Goal: Task Accomplishment & Management: Complete application form

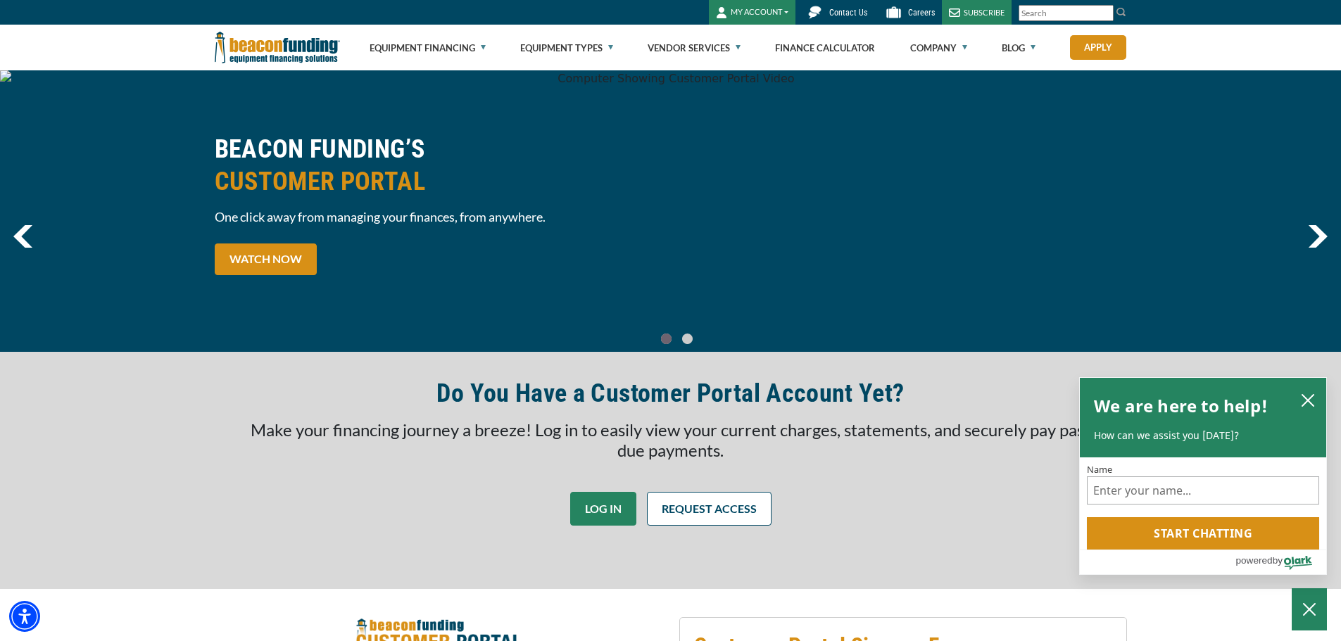
click at [614, 520] on link "LOG IN" at bounding box center [603, 509] width 66 height 34
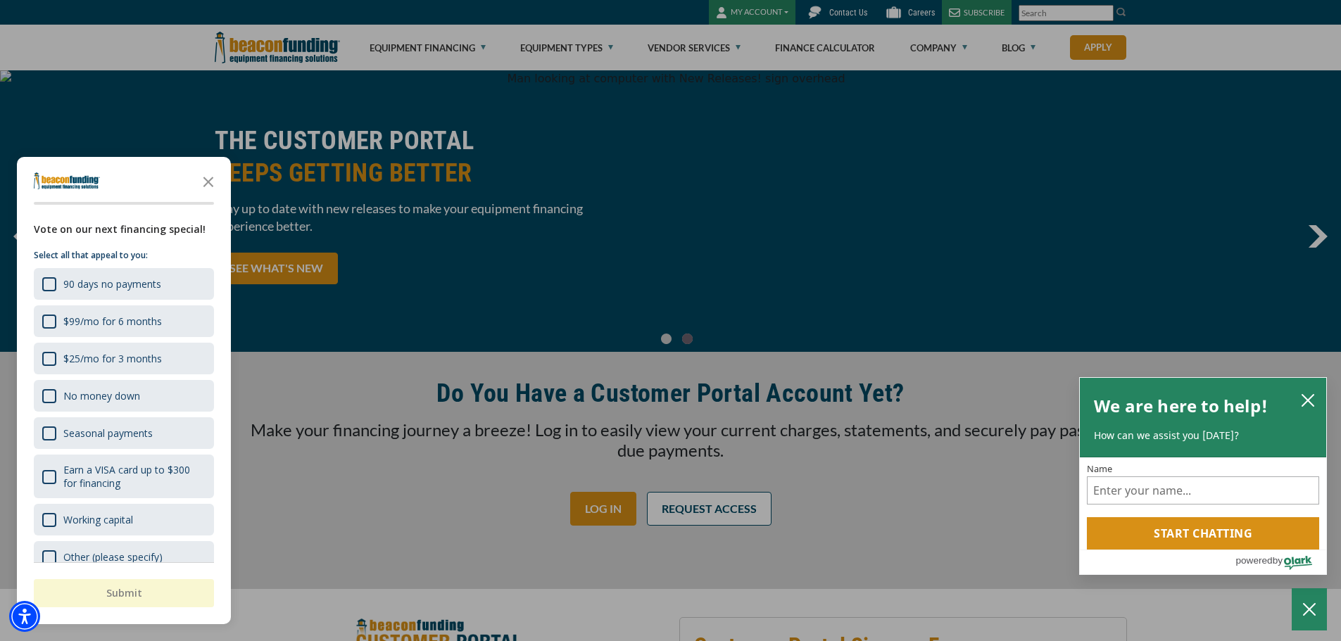
click at [403, 496] on div "button" at bounding box center [670, 320] width 1341 height 641
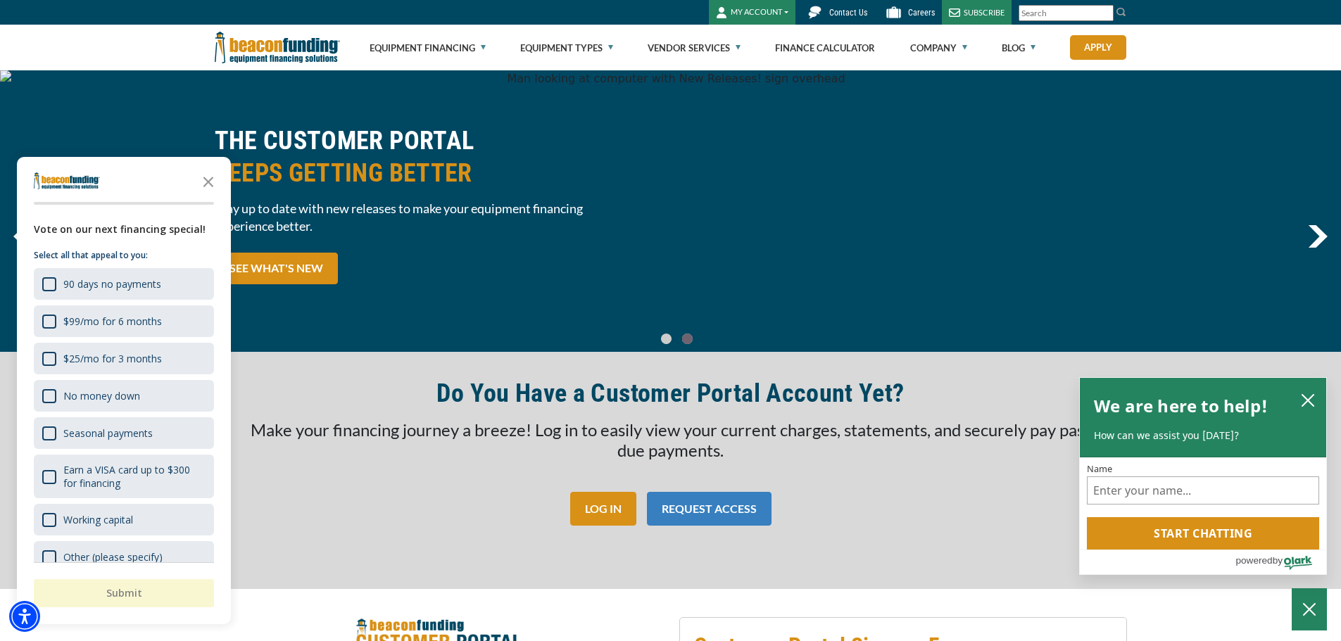
click at [672, 501] on link "REQUEST ACCESS" at bounding box center [709, 509] width 125 height 34
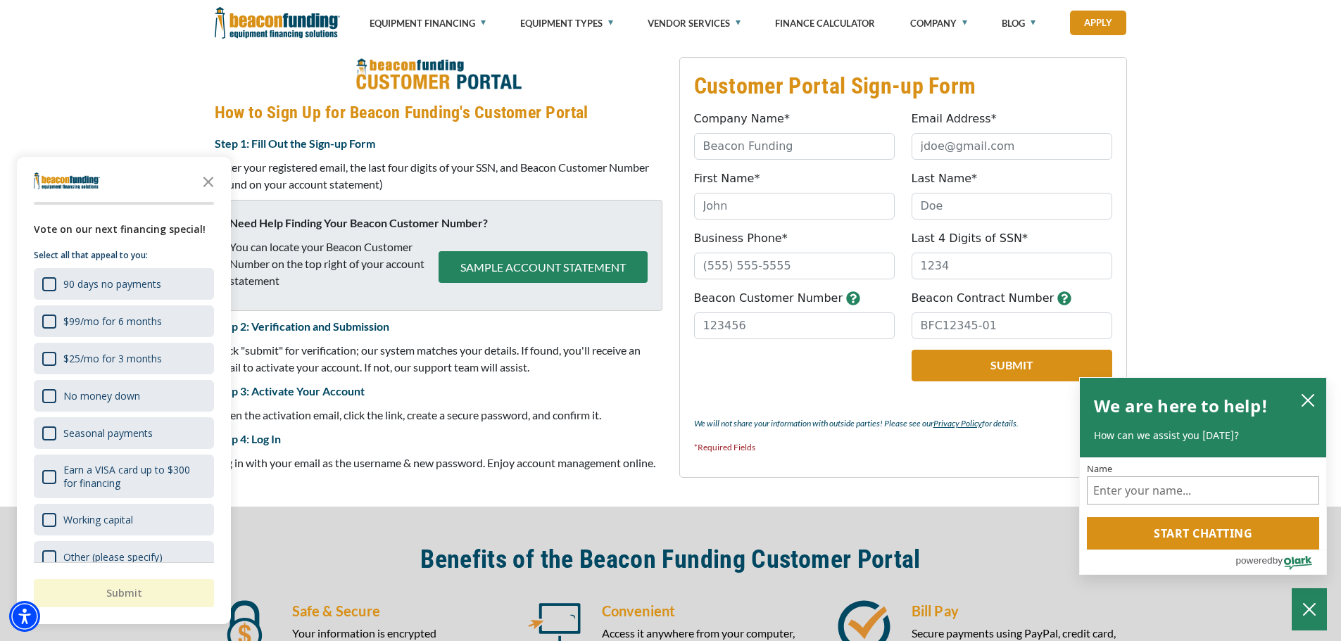
scroll to position [561, 0]
click at [207, 187] on icon "Close the survey" at bounding box center [208, 181] width 28 height 28
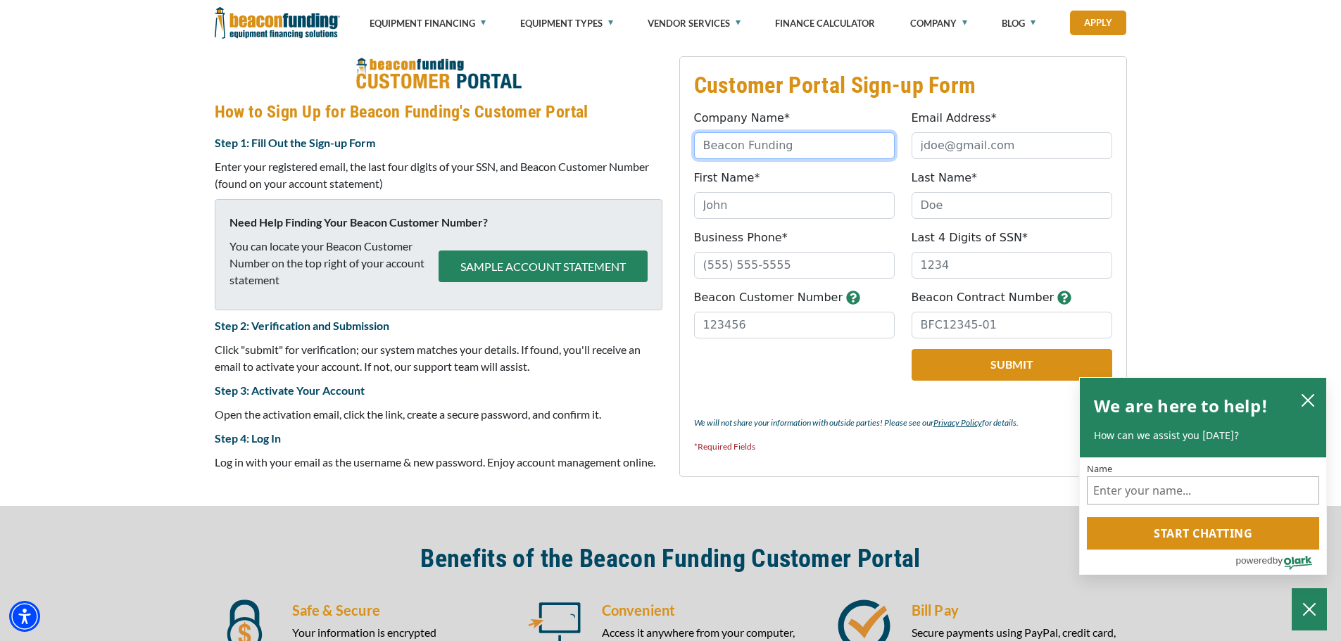
click at [804, 139] on input "Company Name*" at bounding box center [794, 145] width 201 height 27
type input "[PERSON_NAME] towing"
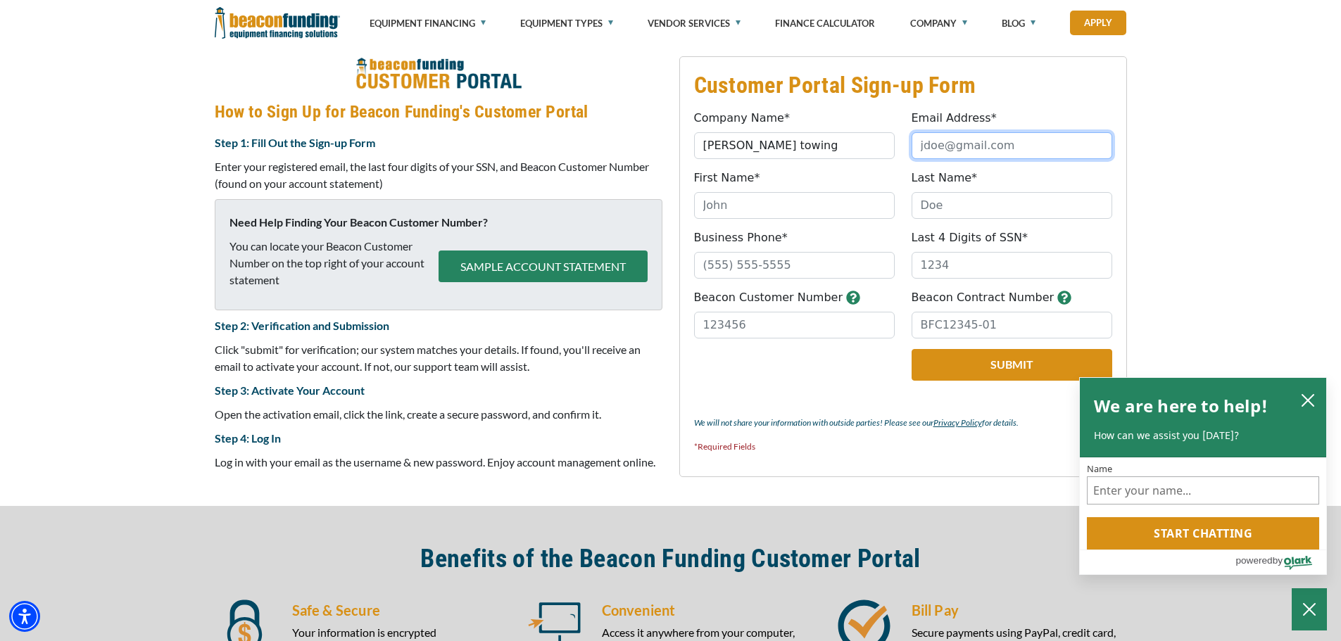
click at [919, 139] on input "Email Address*" at bounding box center [1012, 145] width 201 height 27
type input "[EMAIL_ADDRESS][DOMAIN_NAME]"
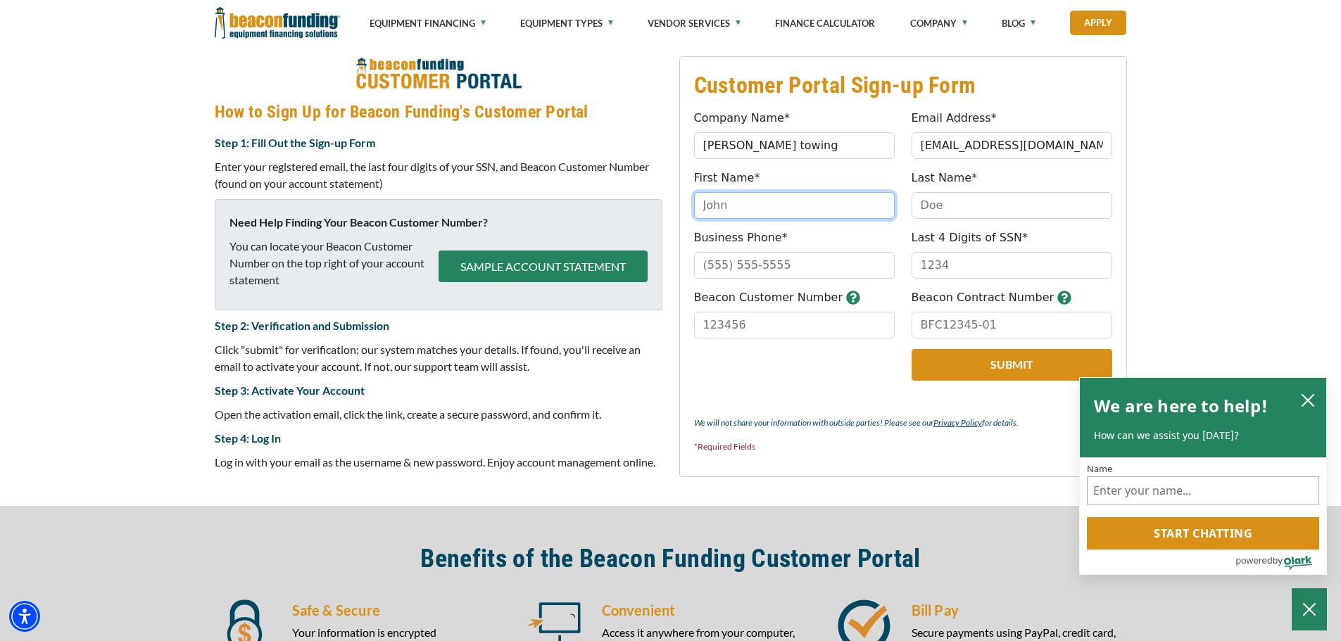
click at [820, 205] on input "First Name*" at bounding box center [794, 205] width 201 height 27
type input "[PERSON_NAME]"
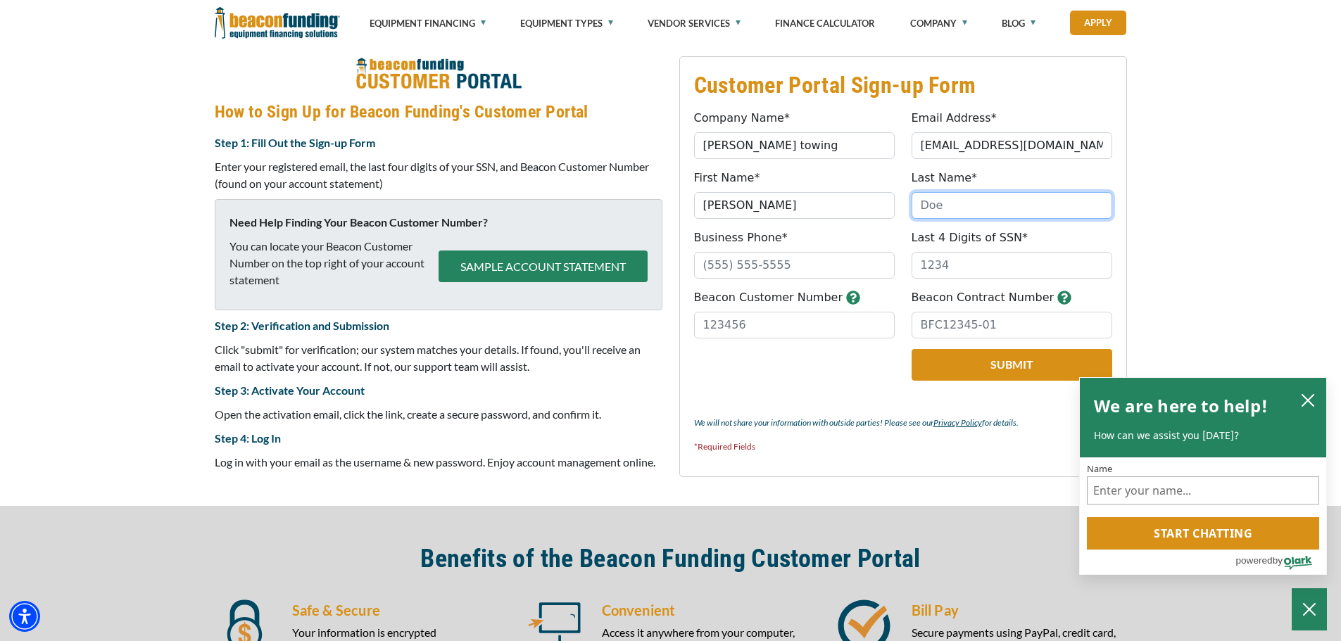
click at [932, 196] on input "Last Name*" at bounding box center [1012, 205] width 201 height 27
type input "[PERSON_NAME]"
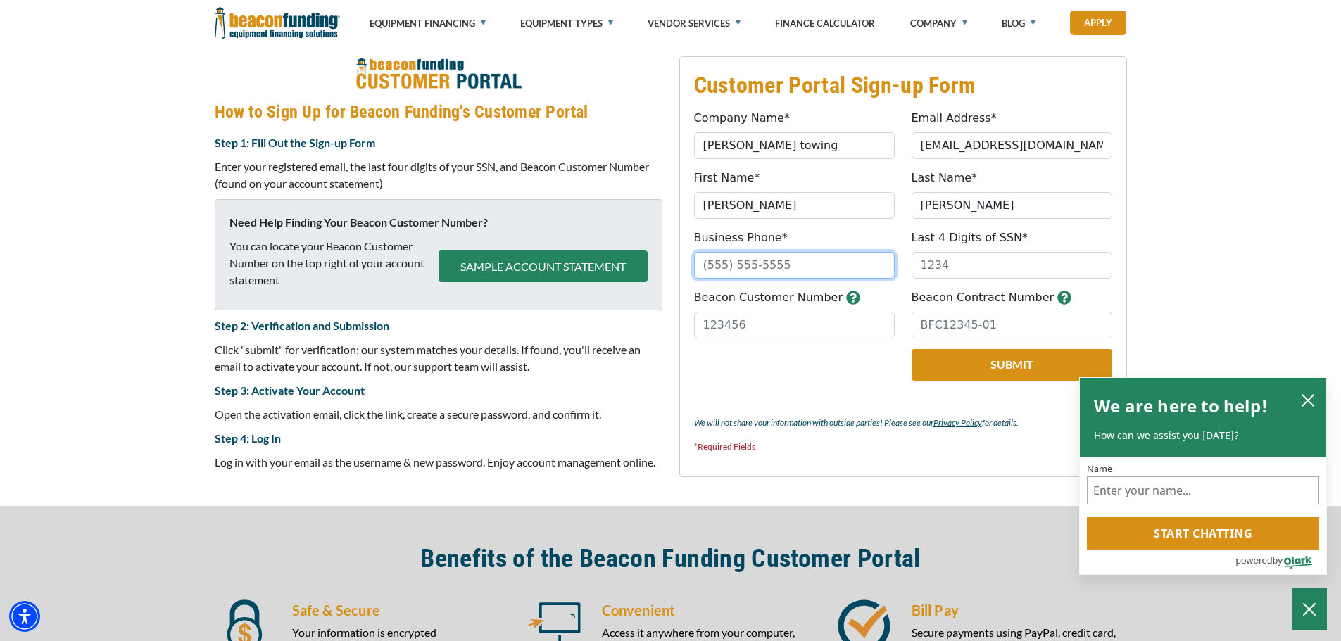
click at [841, 260] on input "Business Phone*" at bounding box center [794, 265] width 201 height 27
type input "[PHONE_NUMBER]"
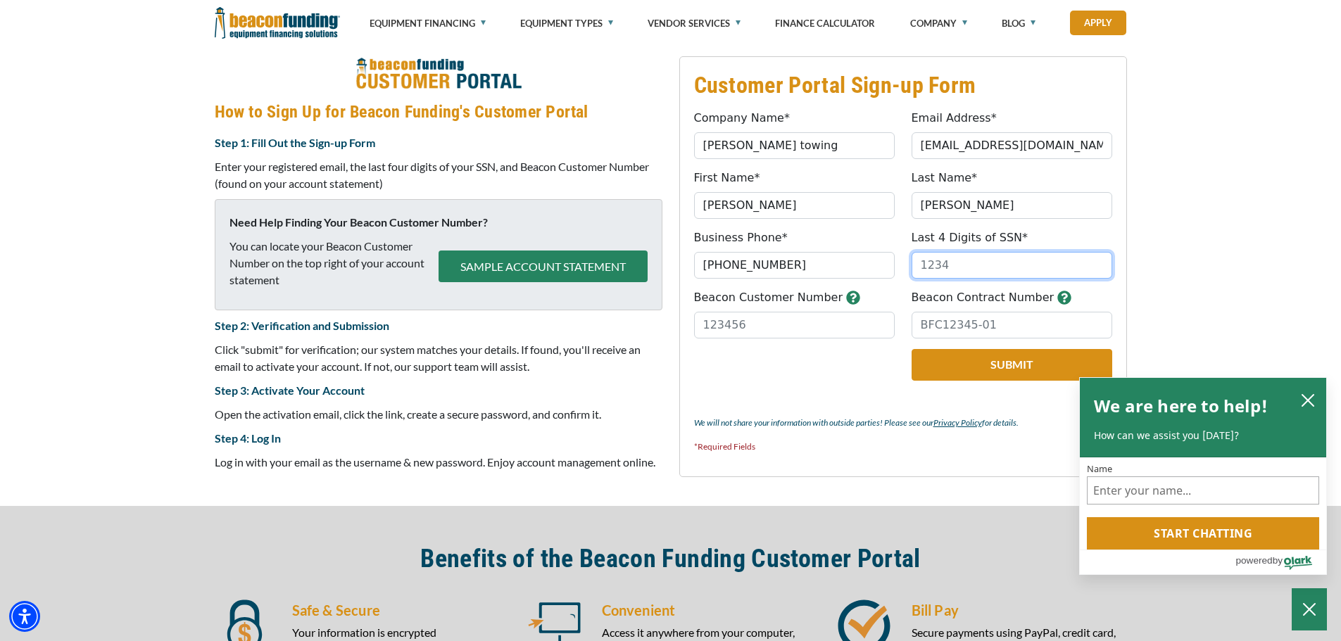
click at [974, 258] on input "Last 4 Digits of SSN*" at bounding box center [1012, 265] width 201 height 27
type input "3417"
click at [790, 312] on input "Beacon Customer Number" at bounding box center [794, 325] width 201 height 27
type input "74060"
click at [963, 324] on input "Beacon Contract Number" at bounding box center [1012, 325] width 201 height 27
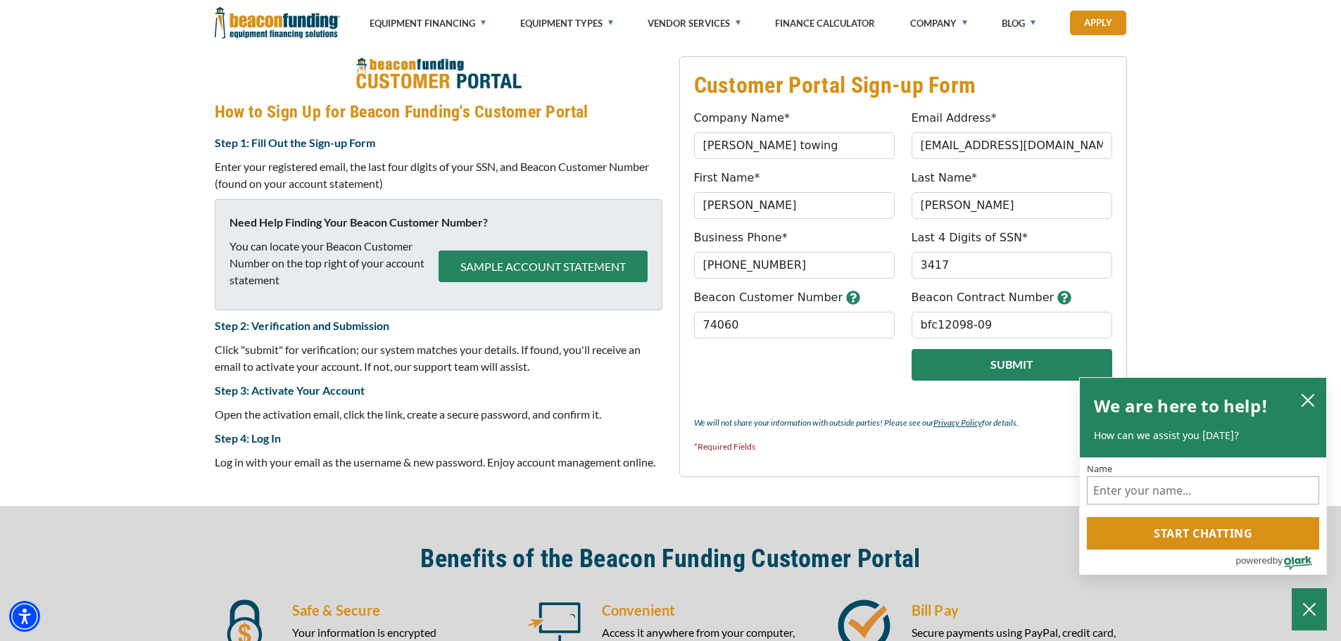
click at [946, 370] on button "Submit" at bounding box center [1012, 365] width 201 height 32
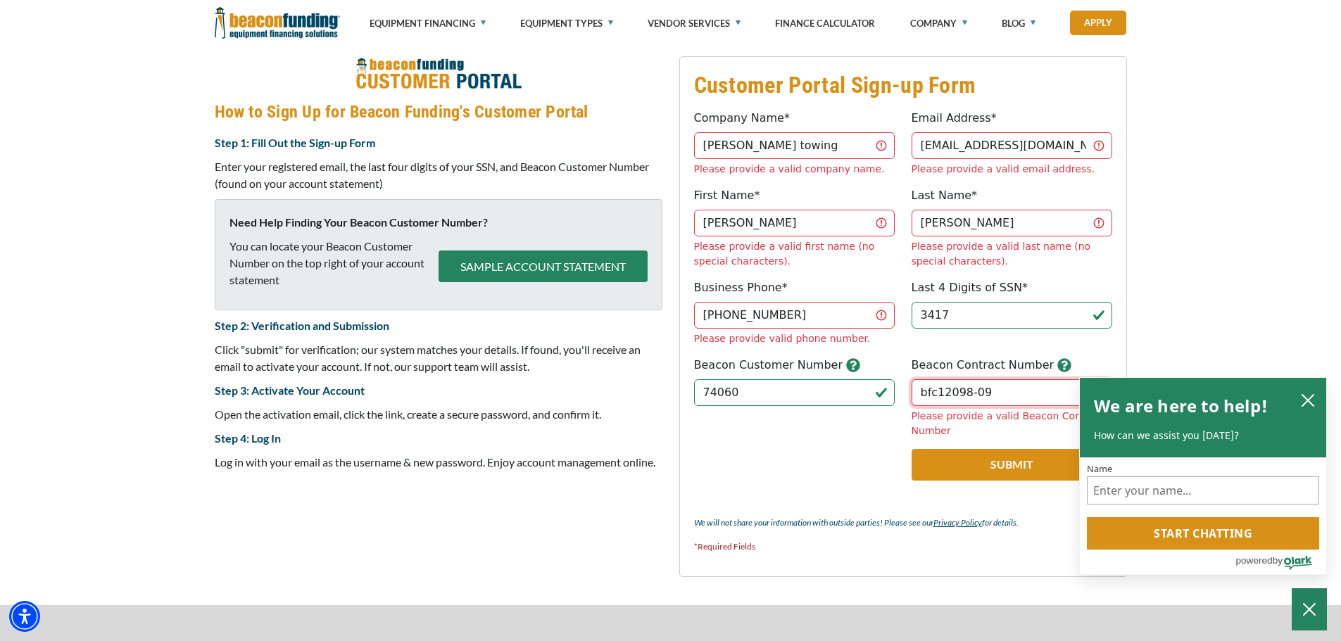
drag, startPoint x: 1003, startPoint y: 325, endPoint x: 907, endPoint y: 334, distance: 96.2
click at [907, 357] on div "Beacon Contract Number bfc12098-09 Please provide a valid Beacon Contract Number" at bounding box center [1012, 398] width 218 height 82
click at [1312, 399] on icon "close chatbox" at bounding box center [1308, 401] width 14 height 14
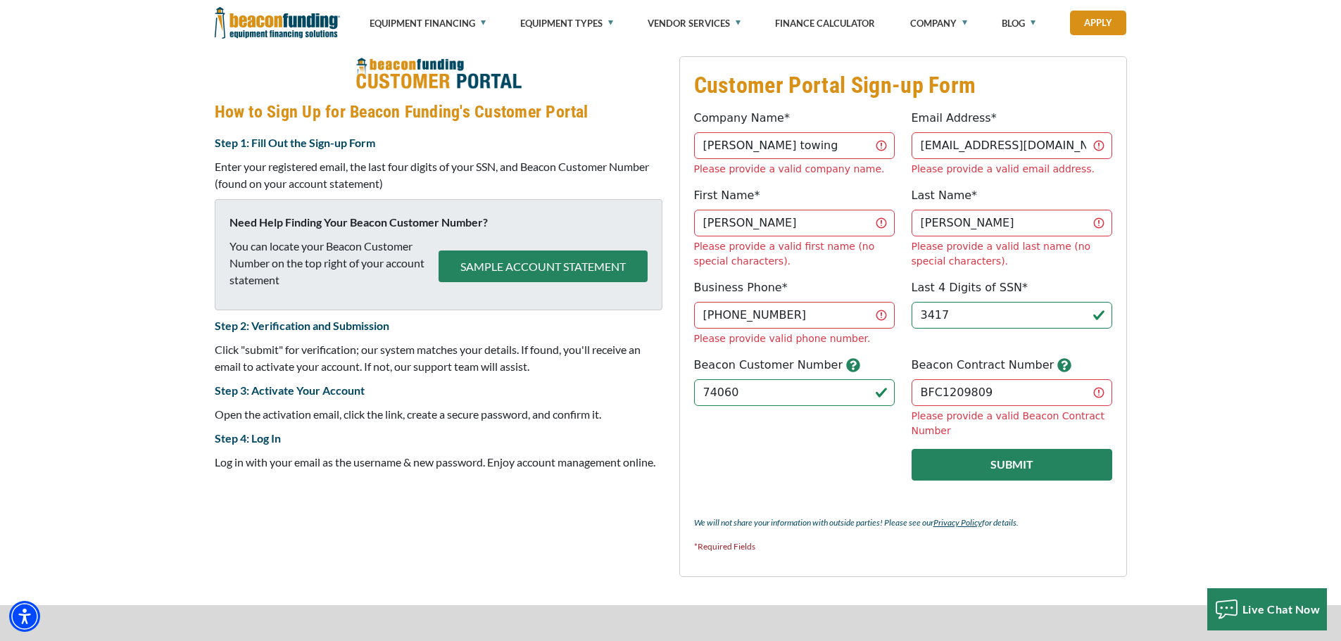
click at [1025, 449] on button "Submit" at bounding box center [1012, 465] width 201 height 32
click at [947, 449] on button "Submit" at bounding box center [1012, 465] width 201 height 32
click at [940, 379] on input "BFC1209809" at bounding box center [1012, 392] width 201 height 27
click at [996, 449] on button "Submit" at bounding box center [1012, 465] width 201 height 32
drag, startPoint x: 989, startPoint y: 322, endPoint x: 899, endPoint y: 311, distance: 90.8
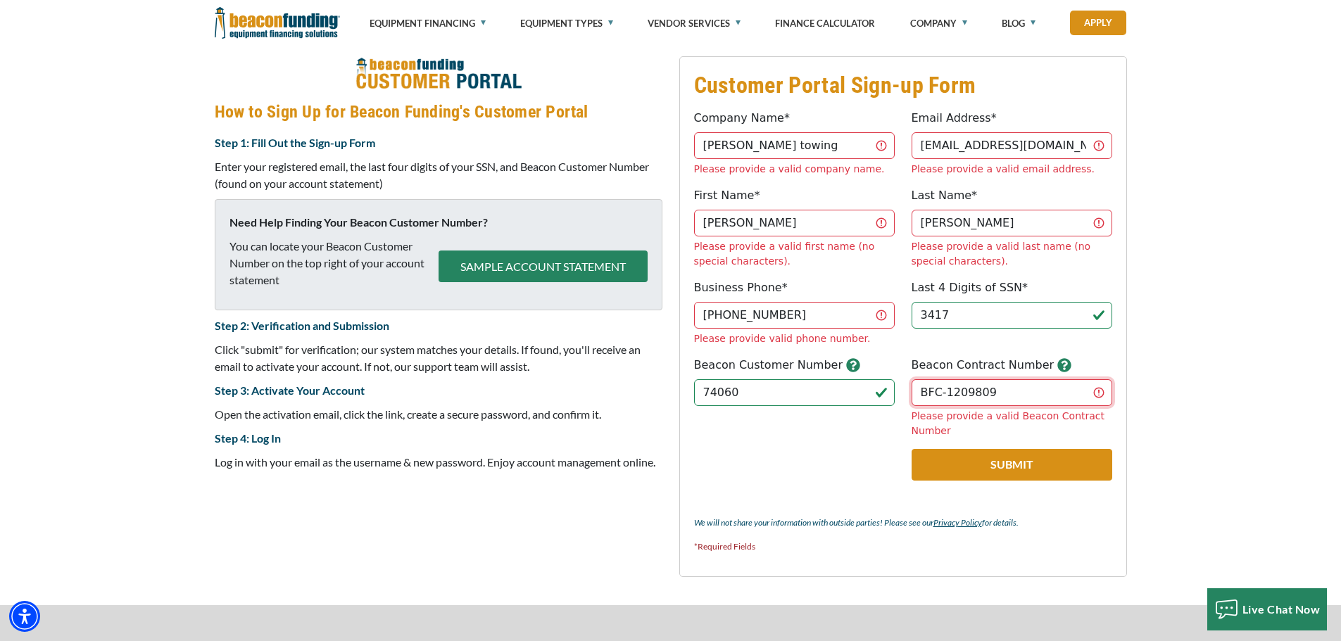
click at [899, 357] on div "Beacon Customer Number 74060 Please provide a valid Beacon Customer Number Beac…" at bounding box center [903, 398] width 435 height 82
click at [930, 449] on button "Submit" at bounding box center [1012, 465] width 201 height 32
drag, startPoint x: 939, startPoint y: 325, endPoint x: 903, endPoint y: 317, distance: 36.9
click at [903, 357] on div "Beacon Contract Number BCF-1209809 Please provide a valid Beacon Contract Number" at bounding box center [1012, 398] width 218 height 82
click at [1029, 449] on button "Submit" at bounding box center [1012, 465] width 201 height 32
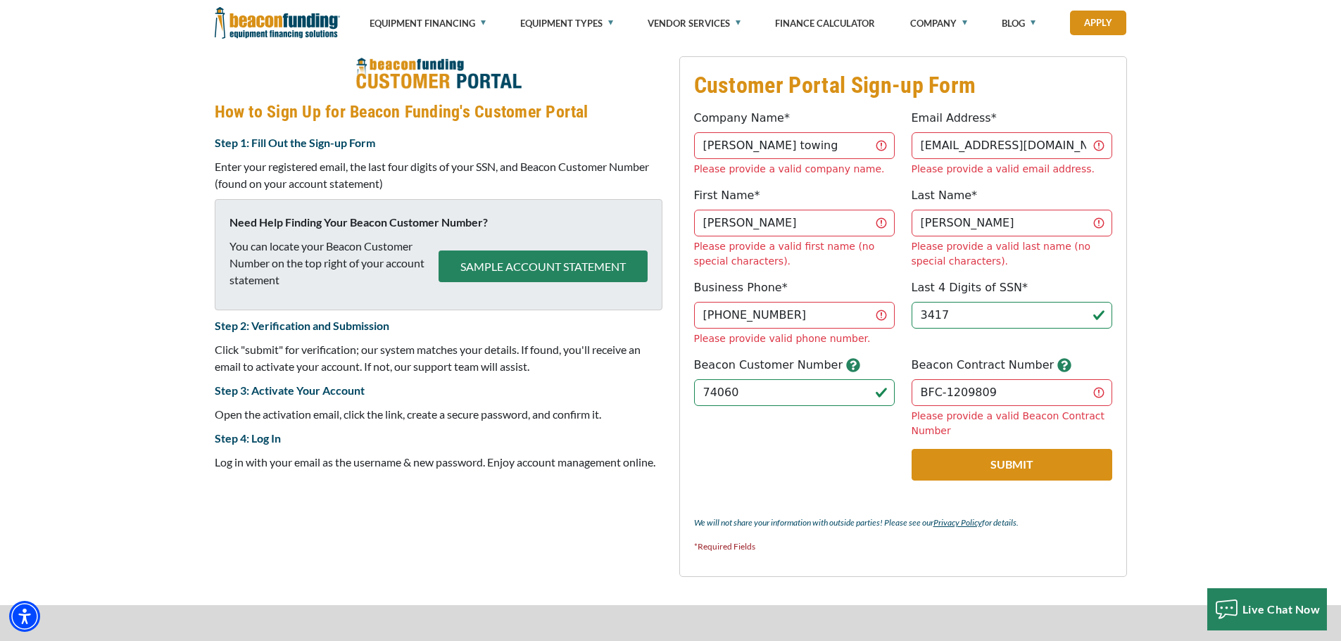
click at [1057, 358] on icon "button" at bounding box center [1063, 364] width 13 height 13
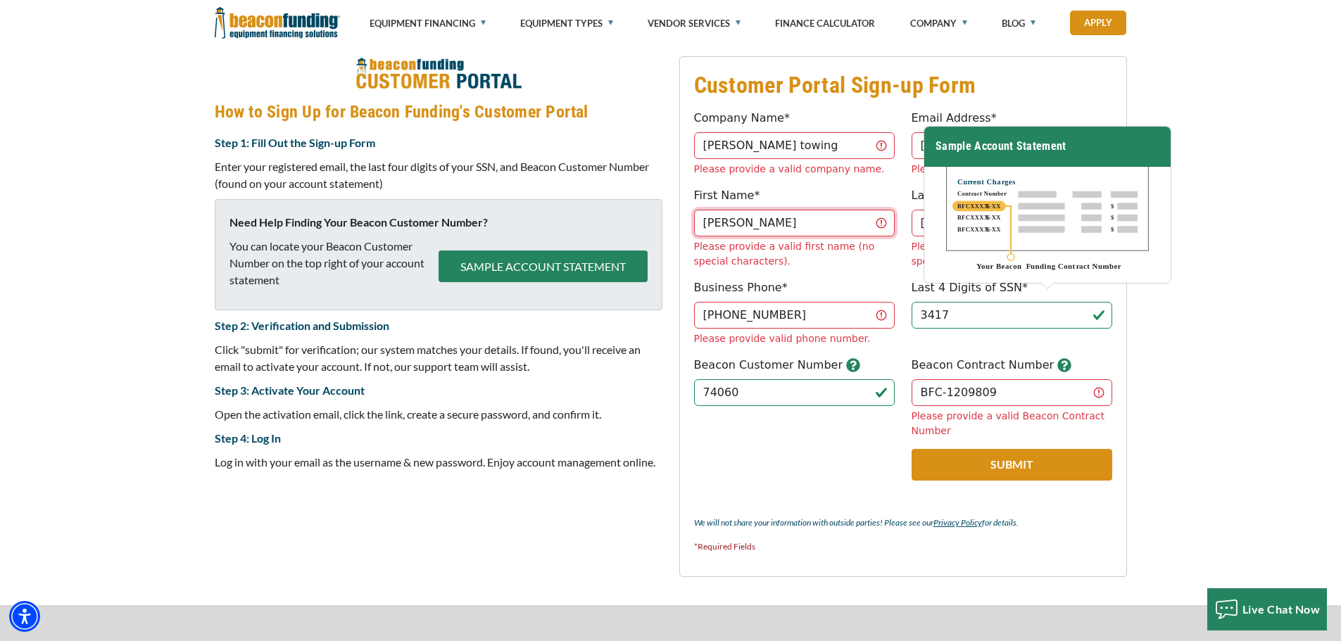
drag, startPoint x: 760, startPoint y: 211, endPoint x: 701, endPoint y: 213, distance: 59.9
click at [701, 213] on input "[PERSON_NAME]" at bounding box center [794, 223] width 201 height 27
click at [929, 441] on fieldset "Customer Portal Sign-up Form Company Name* [PERSON_NAME] towing Please provide …" at bounding box center [903, 316] width 448 height 521
click at [1122, 431] on fieldset "Customer Portal Sign-up Form Company Name* [PERSON_NAME] towing Please provide …" at bounding box center [903, 316] width 448 height 521
click at [1214, 341] on div "Customer Portal Sign-up Form Company Name* [PERSON_NAME] towing Please provide …" at bounding box center [670, 316] width 1341 height 577
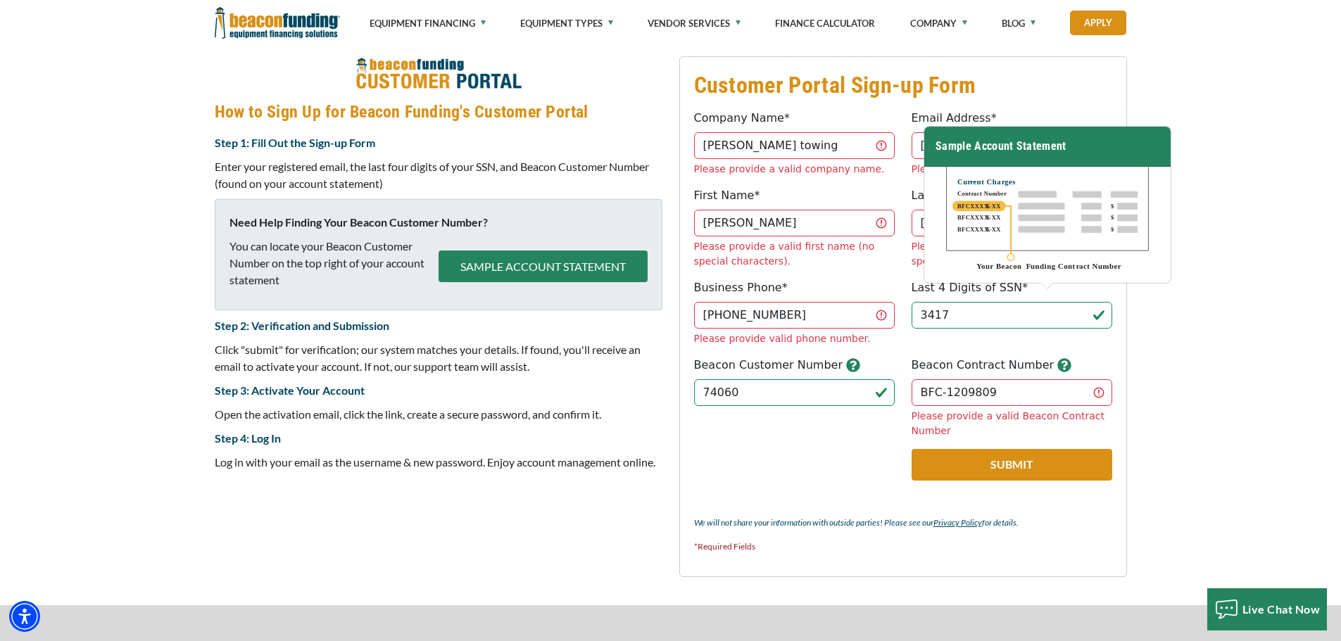
click at [1163, 113] on div "Customer Portal Sign-up Form Company Name* [PERSON_NAME] towing Please provide …" at bounding box center [670, 316] width 1341 height 577
click at [1098, 379] on input "BFC-1209809" at bounding box center [1012, 392] width 201 height 27
click at [974, 379] on input "BFC-1209809" at bounding box center [1012, 392] width 201 height 27
click at [945, 449] on button "Submit" at bounding box center [1012, 465] width 201 height 32
click at [974, 379] on input "BFC-1209809" at bounding box center [1012, 392] width 201 height 27
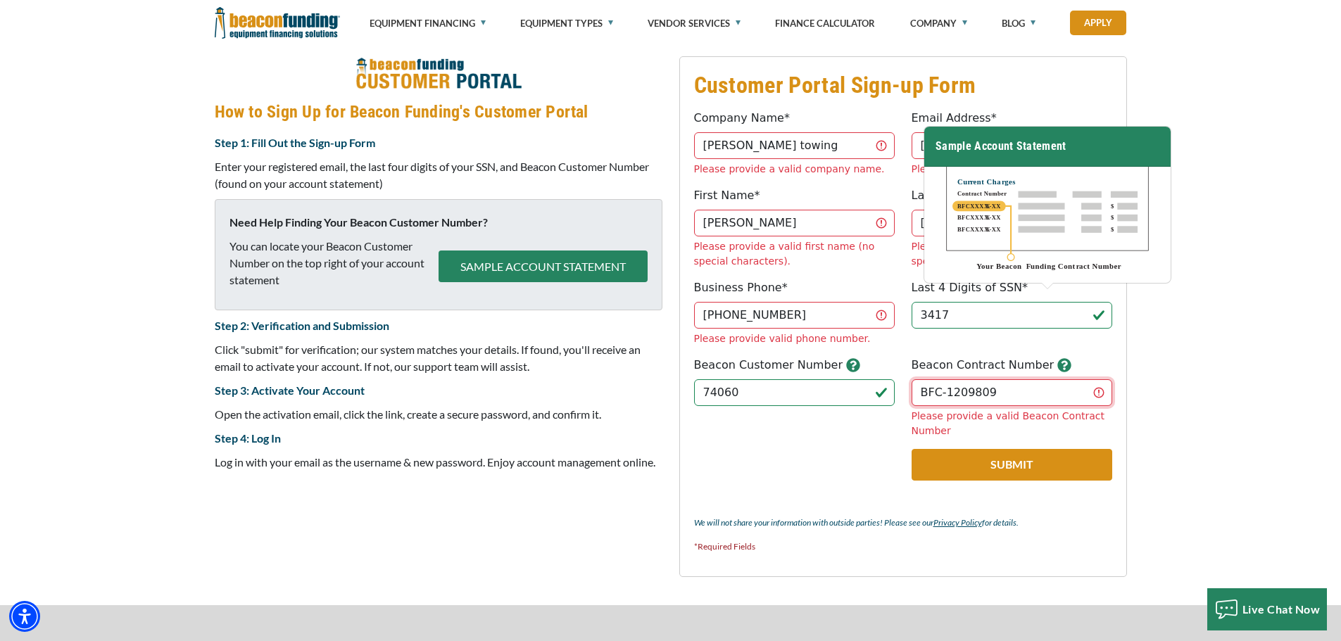
drag, startPoint x: 1017, startPoint y: 329, endPoint x: 834, endPoint y: 335, distance: 183.2
click at [834, 357] on div "Beacon Customer Number 74060 Please provide a valid Beacon Customer Number Beac…" at bounding box center [903, 398] width 435 height 82
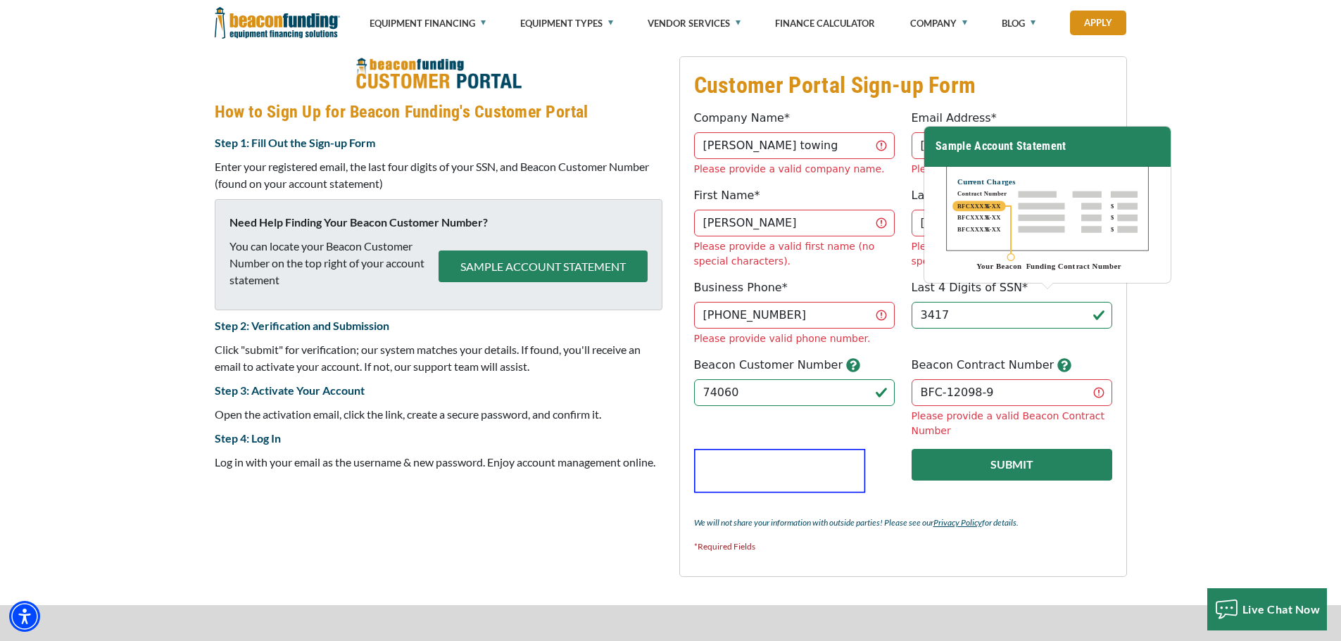
click at [963, 449] on button "Submit" at bounding box center [1012, 465] width 201 height 32
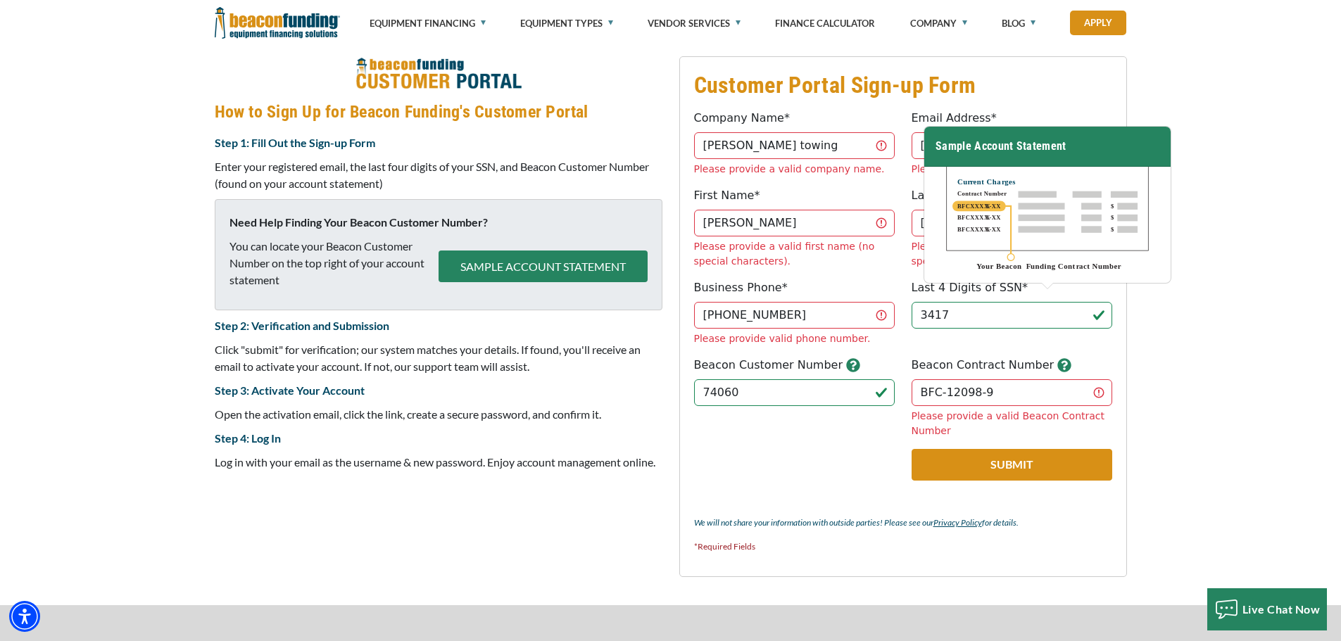
click at [981, 515] on p "We will not share your information with outside parties! Please see our Privacy…" at bounding box center [903, 523] width 418 height 17
drag, startPoint x: 1004, startPoint y: 325, endPoint x: 894, endPoint y: 319, distance: 110.0
click at [894, 357] on div "Beacon Customer Number 74060 Please provide a valid Beacon Customer Number Beac…" at bounding box center [903, 398] width 435 height 82
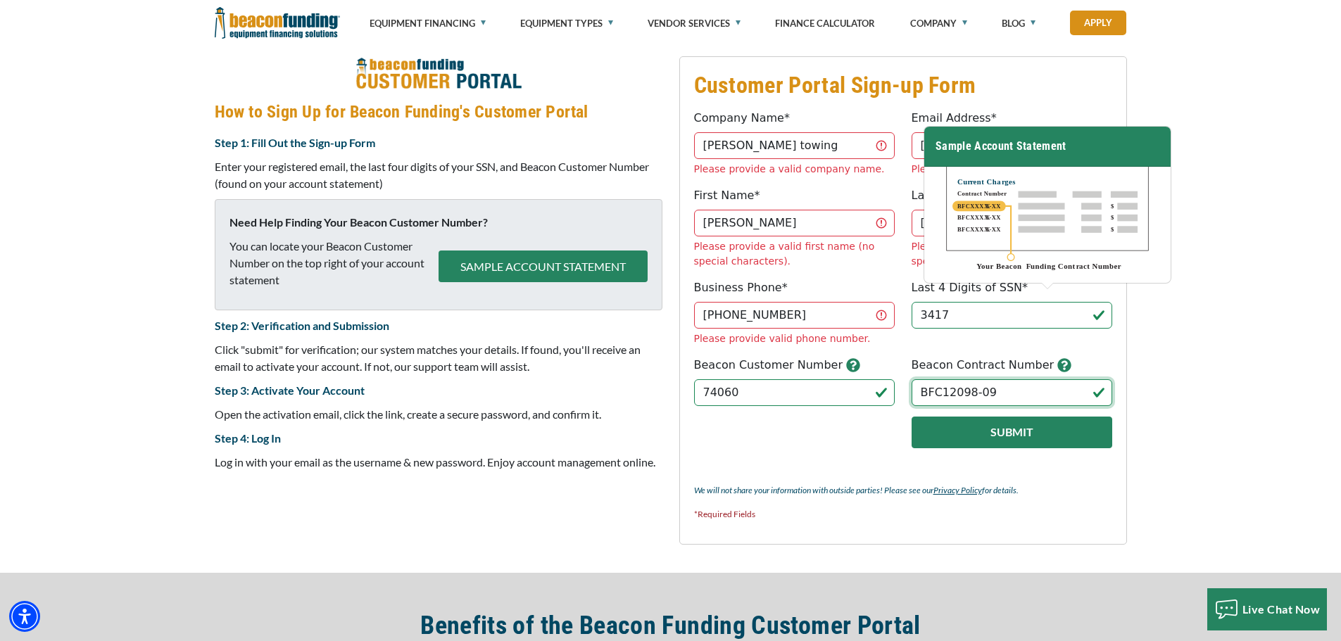
type input "BFC12098-09"
click at [932, 417] on button "Submit" at bounding box center [1012, 433] width 201 height 32
click at [0, 0] on div at bounding box center [0, 0] width 0 height 0
